Goal: Find specific page/section: Find specific page/section

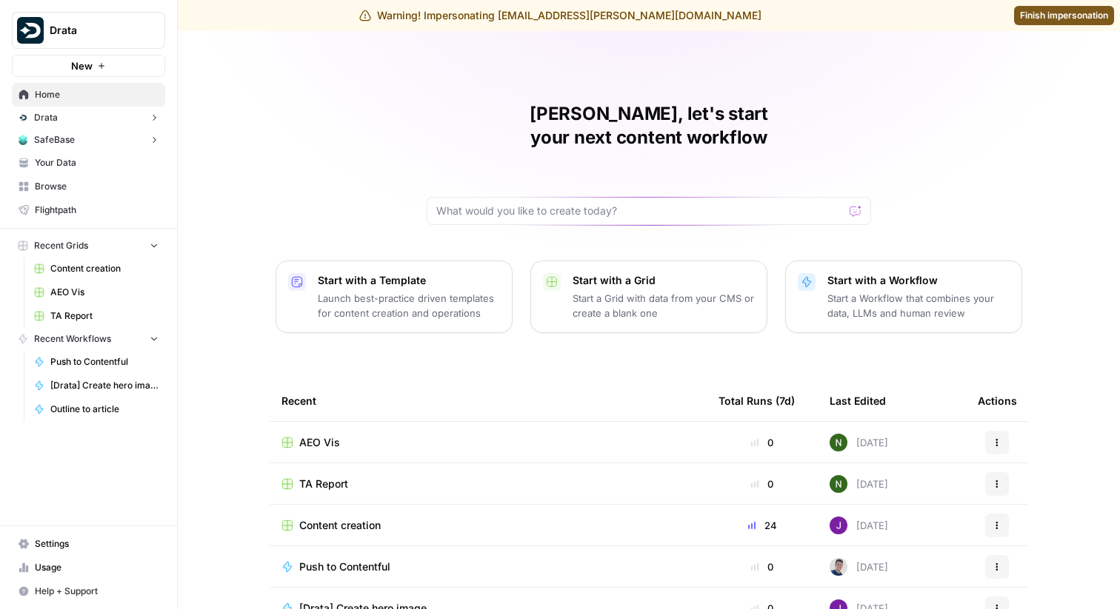
click at [87, 123] on button "Drata" at bounding box center [88, 118] width 153 height 22
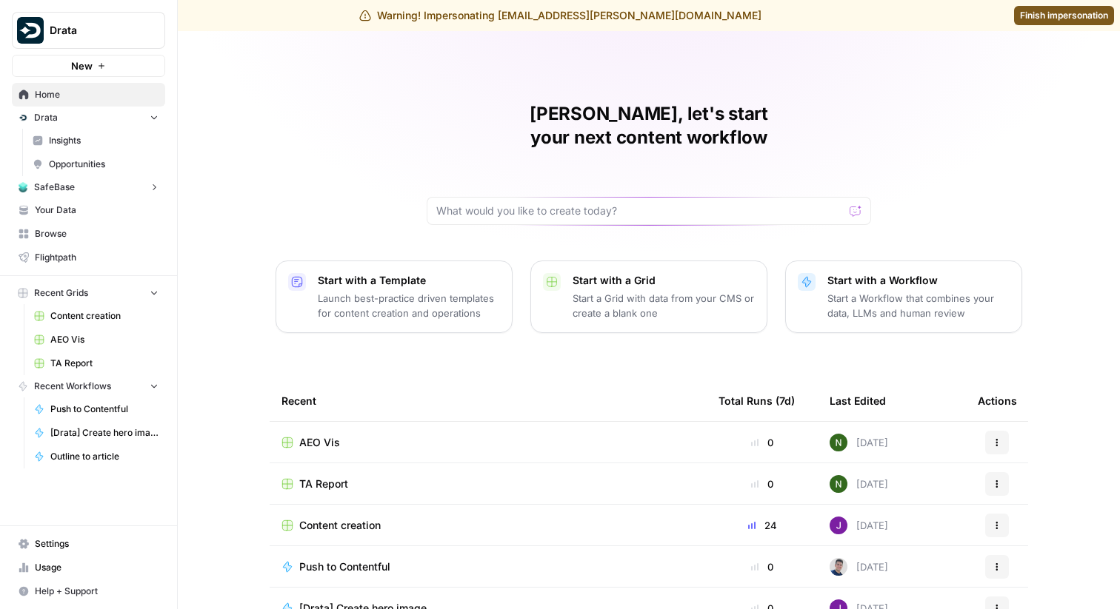
click at [98, 141] on span "Insights" at bounding box center [104, 140] width 110 height 13
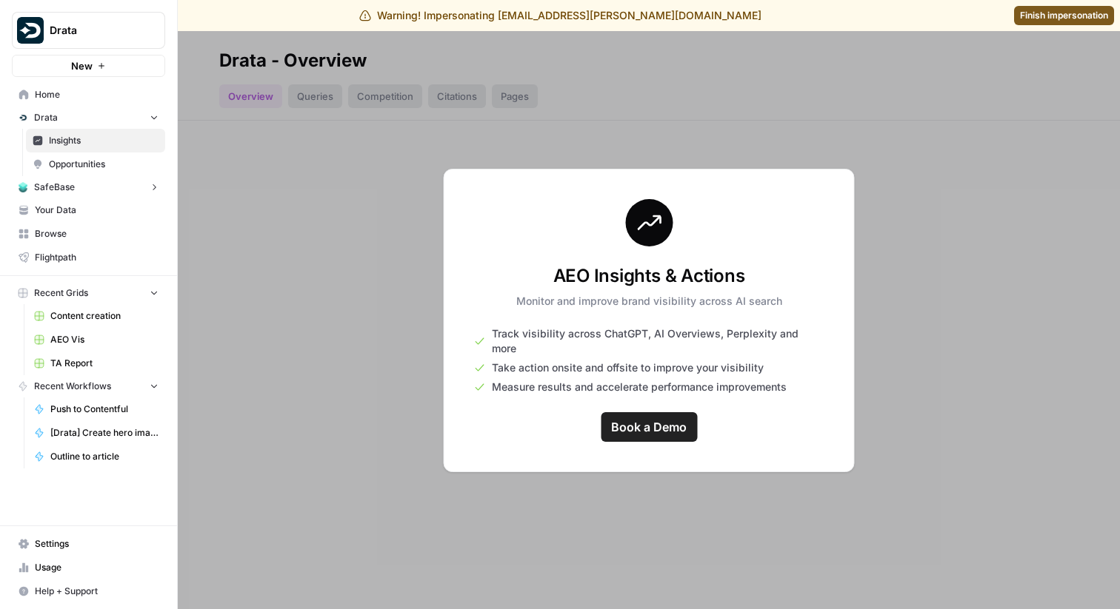
click at [116, 190] on button "SafeBase" at bounding box center [88, 187] width 153 height 22
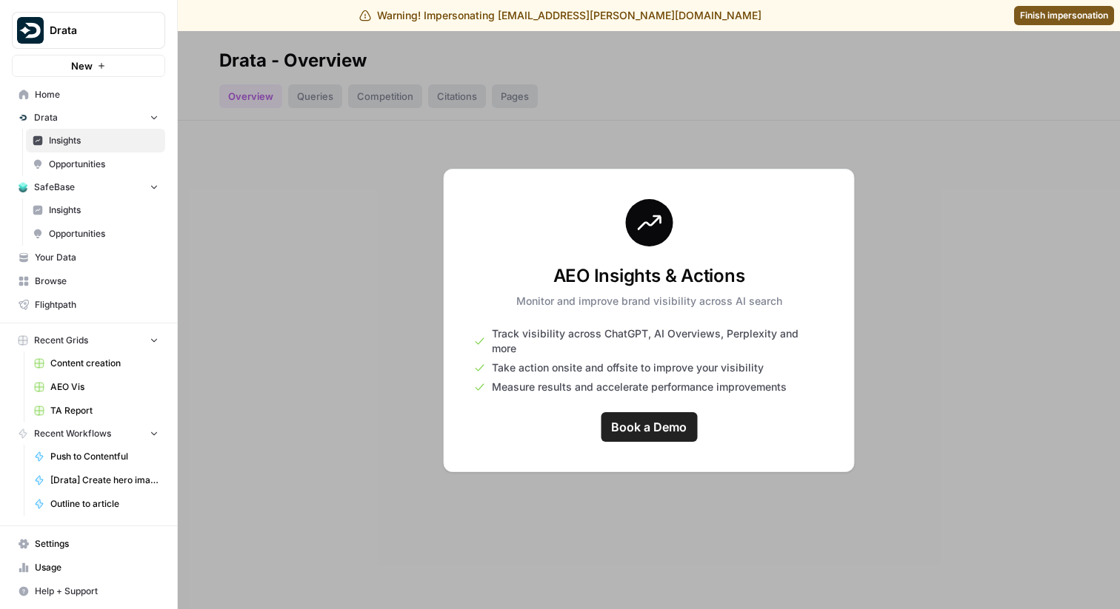
click at [104, 214] on span "Insights" at bounding box center [104, 210] width 110 height 13
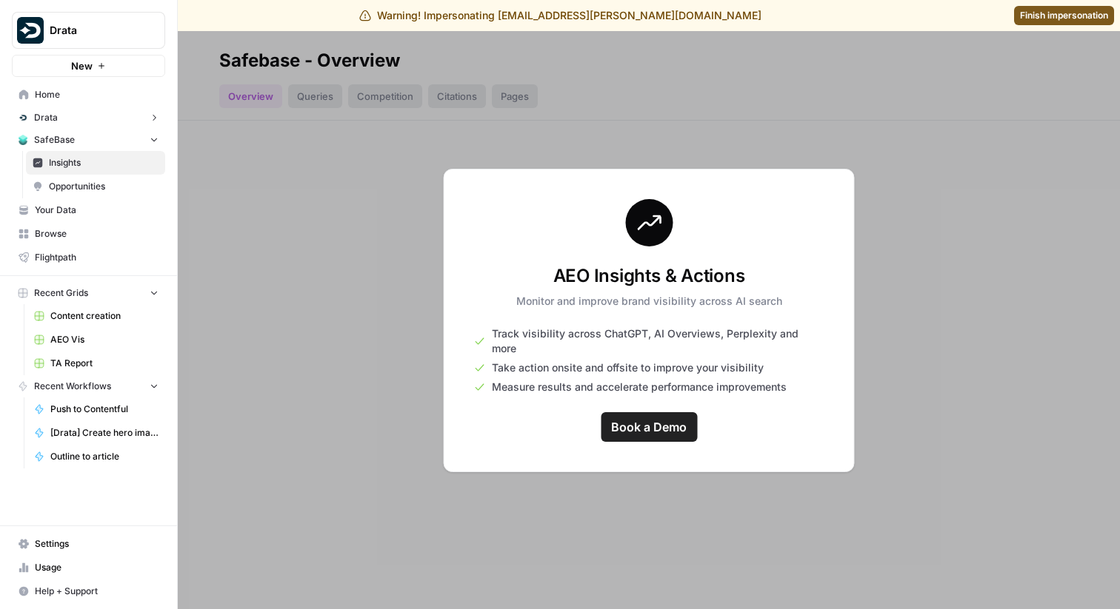
click at [103, 120] on button "Drata" at bounding box center [88, 118] width 153 height 22
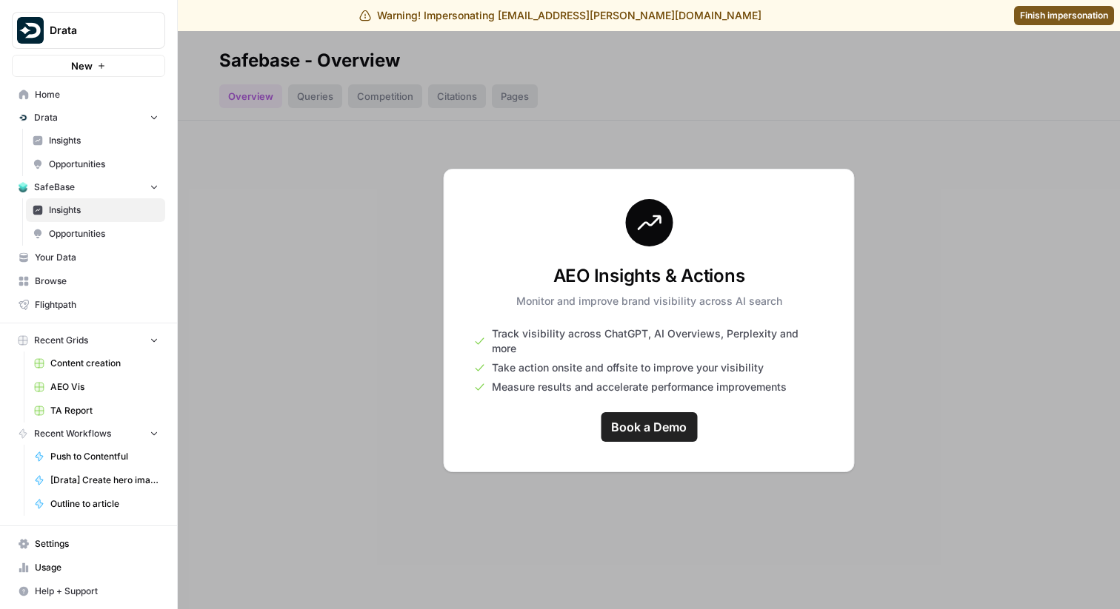
click at [101, 146] on span "Insights" at bounding box center [104, 140] width 110 height 13
click at [100, 176] on button "SafeBase" at bounding box center [88, 187] width 153 height 22
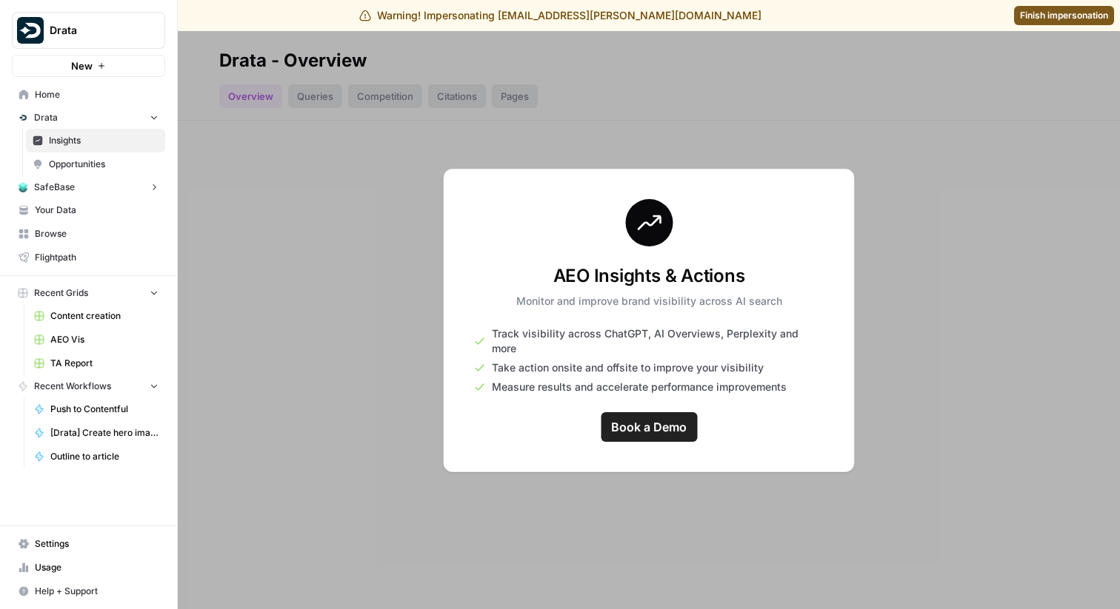
click at [98, 161] on span "Opportunities" at bounding box center [104, 164] width 110 height 13
click at [1077, 16] on span "Finish impersonation" at bounding box center [1064, 15] width 88 height 13
